Goal: Find specific page/section: Find specific page/section

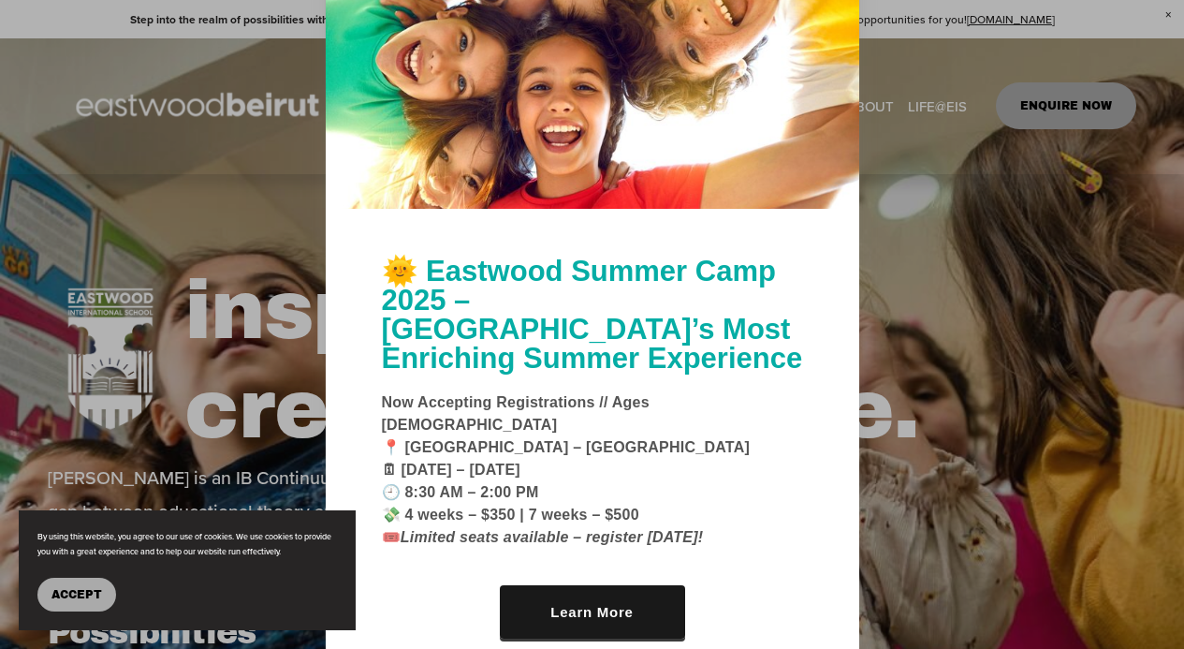
click at [1004, 286] on div at bounding box center [592, 324] width 1184 height 649
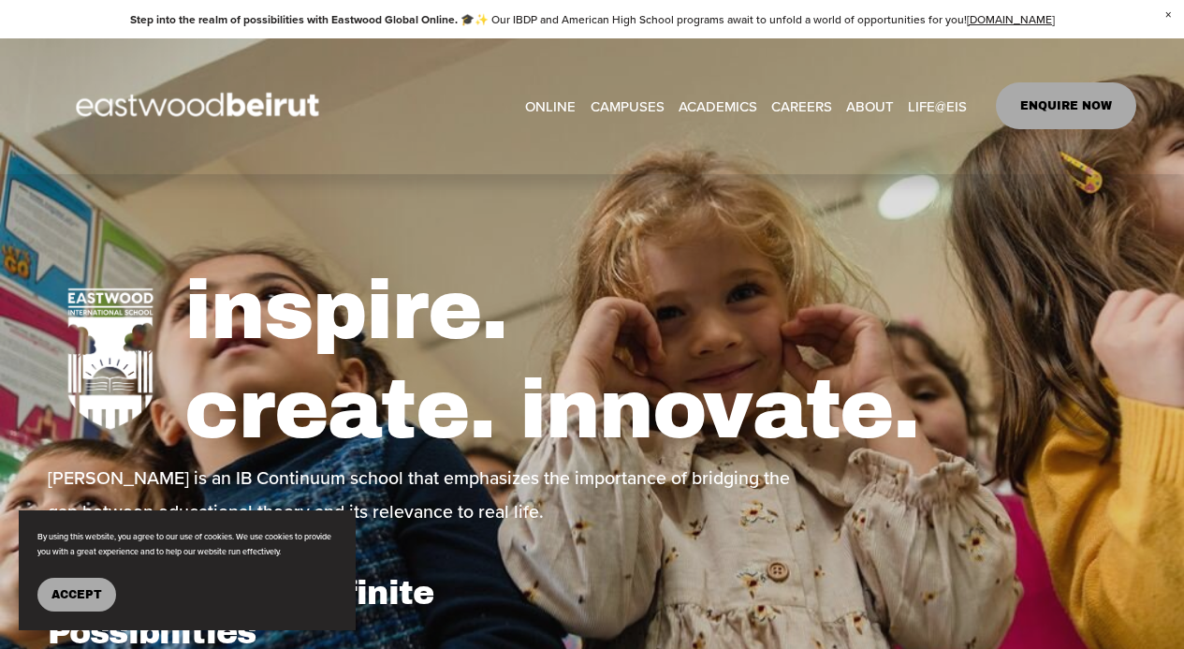
click at [807, 106] on link "CAREERS" at bounding box center [801, 106] width 61 height 28
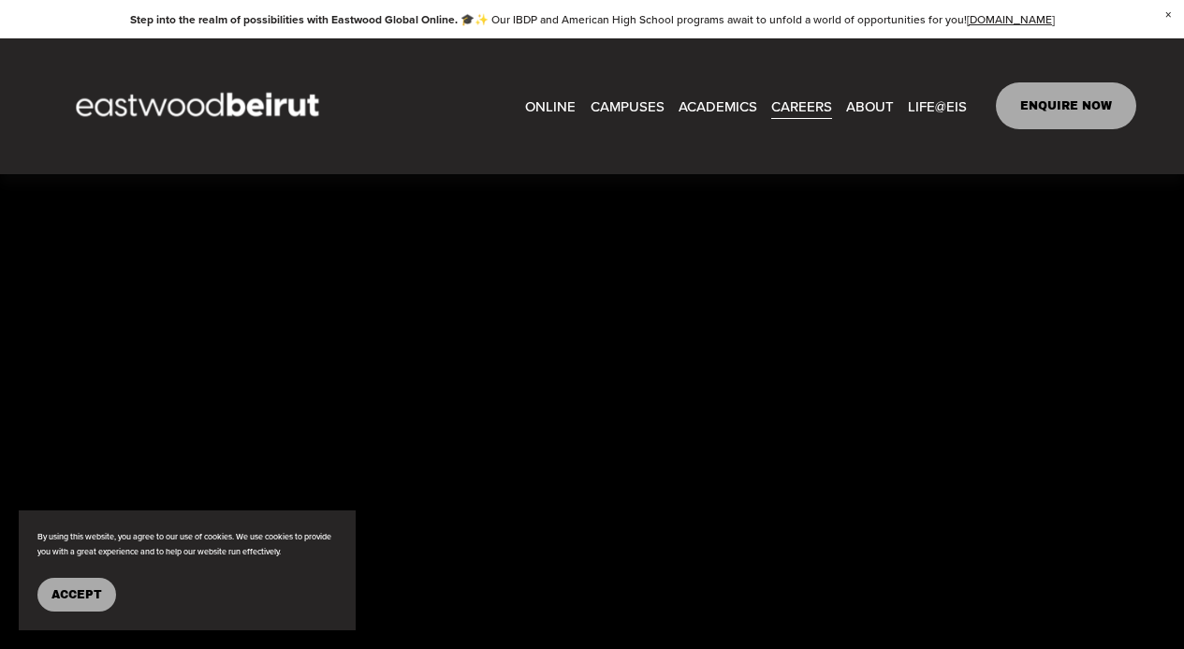
scroll to position [3832, 0]
click at [565, 105] on link "ONLINE" at bounding box center [550, 106] width 51 height 28
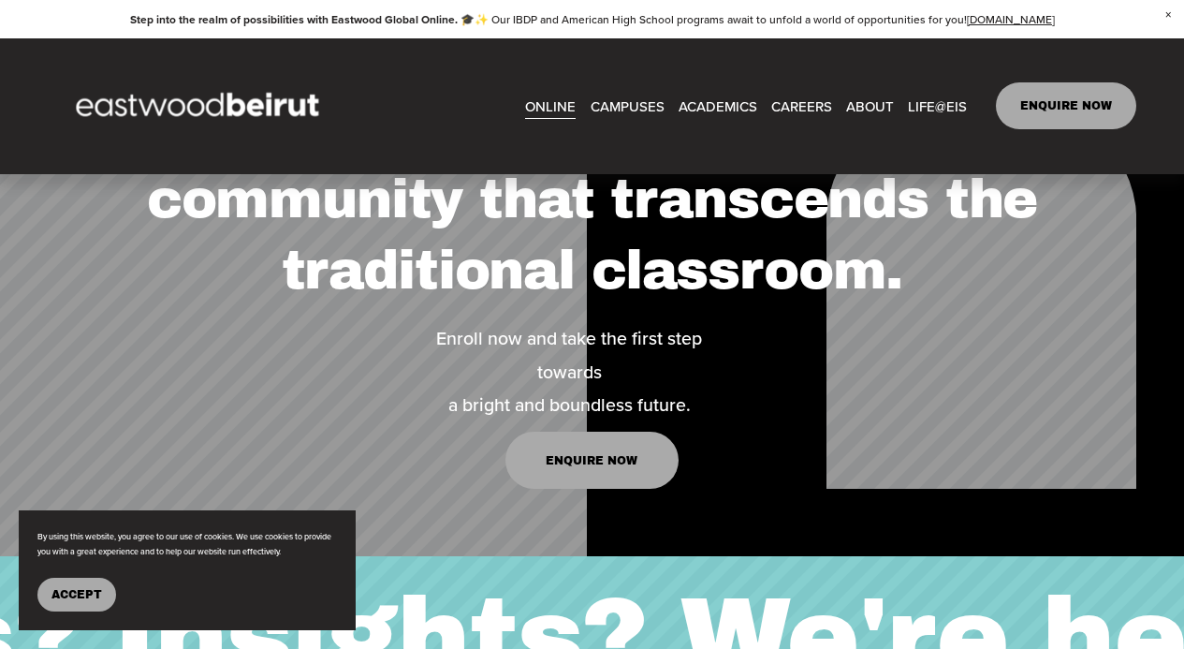
scroll to position [2532, 0]
